Goal: Transaction & Acquisition: Purchase product/service

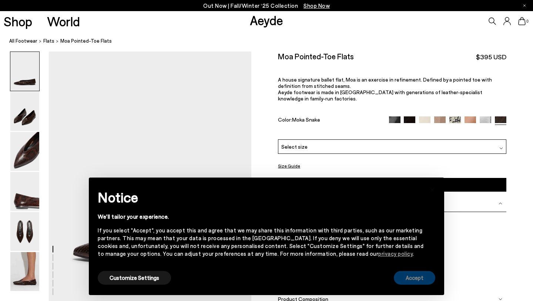
click at [419, 273] on button "Accept" at bounding box center [414, 278] width 41 height 14
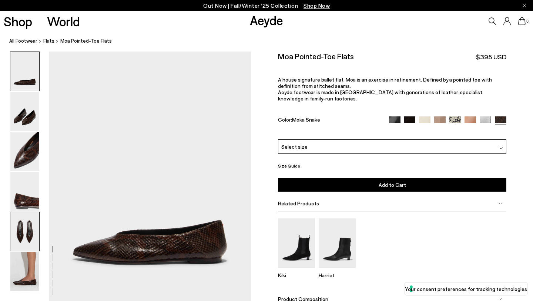
click at [19, 235] on img at bounding box center [24, 231] width 29 height 39
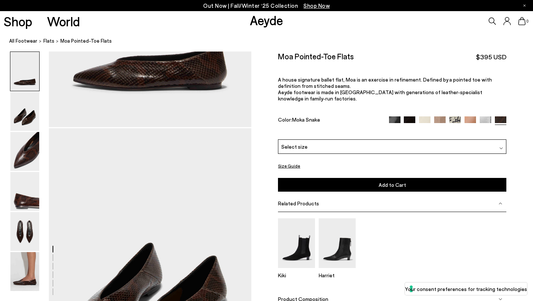
scroll to position [205, 0]
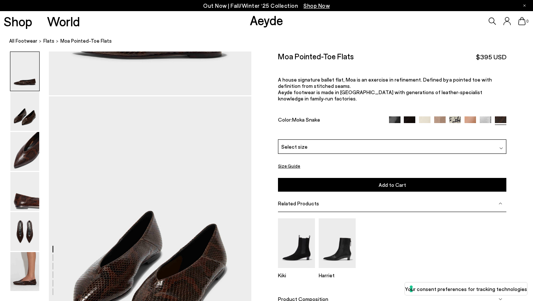
click at [454, 116] on img at bounding box center [454, 121] width 11 height 11
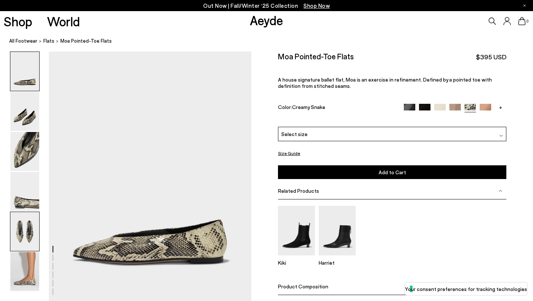
click at [27, 234] on img at bounding box center [24, 231] width 29 height 39
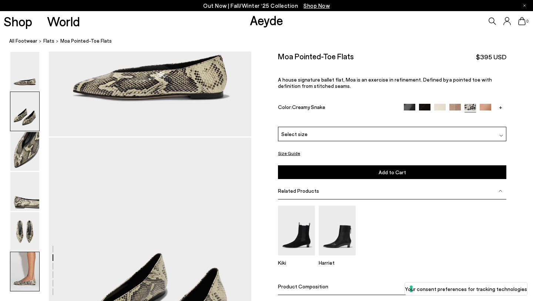
click at [26, 276] on img at bounding box center [24, 271] width 29 height 39
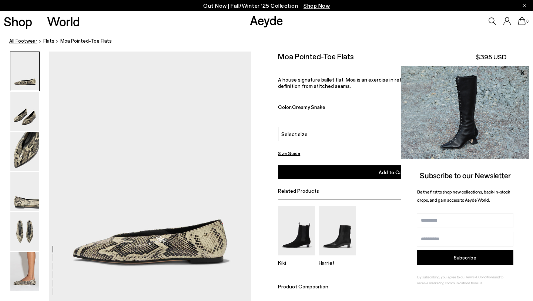
click at [23, 40] on link "All Footwear" at bounding box center [23, 41] width 28 height 8
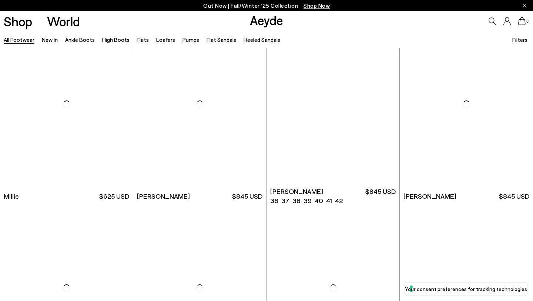
scroll to position [3341, 0]
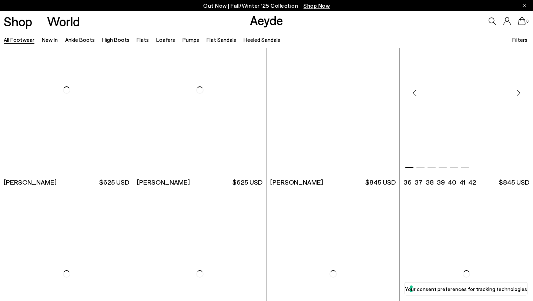
scroll to position [4265, 0]
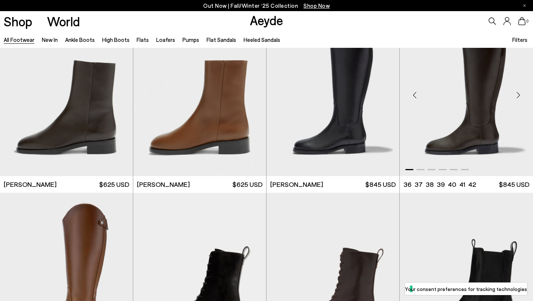
click at [523, 94] on div "Next slide" at bounding box center [518, 95] width 22 height 22
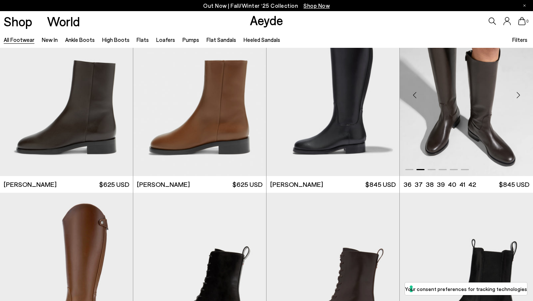
click at [523, 95] on div "Next slide" at bounding box center [518, 95] width 22 height 22
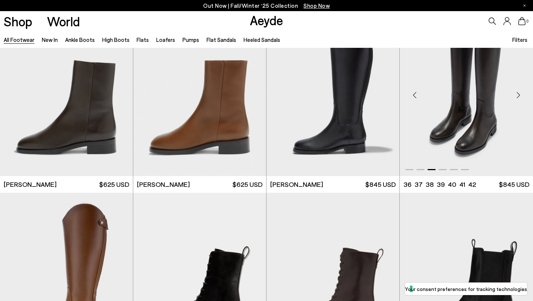
click at [523, 95] on div "Next slide" at bounding box center [518, 95] width 22 height 22
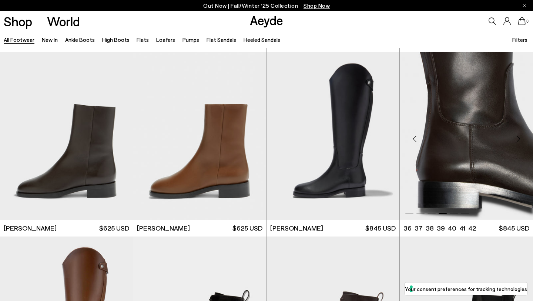
scroll to position [4216, 0]
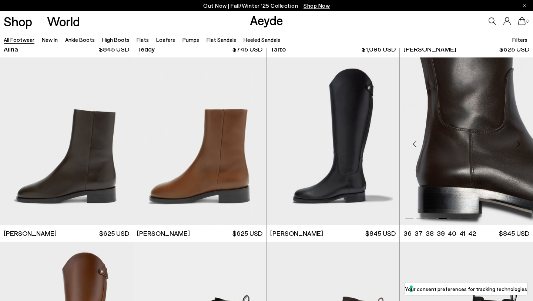
click at [490, 116] on img "4 / 6" at bounding box center [466, 140] width 133 height 167
